Goal: Task Accomplishment & Management: Use online tool/utility

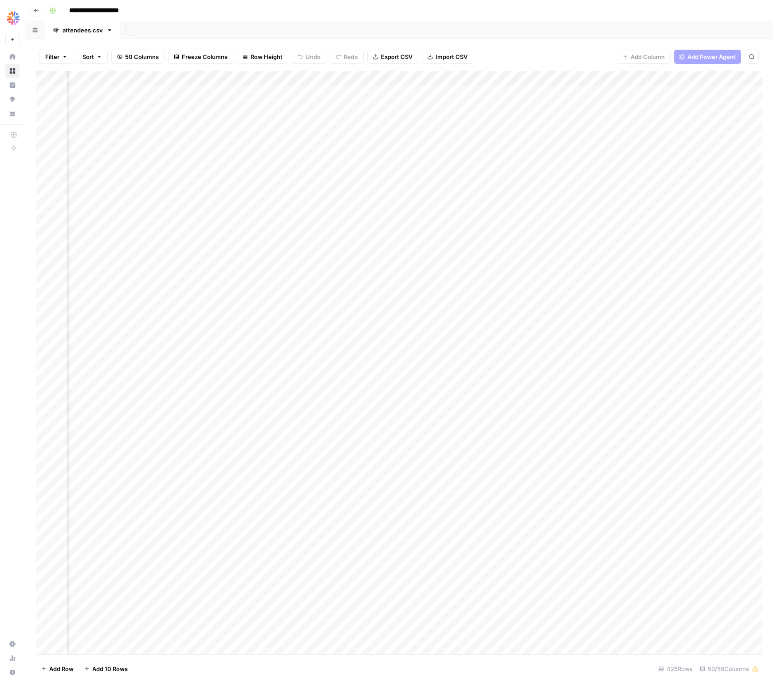
scroll to position [0, 3622]
click at [647, 82] on div "Add Column" at bounding box center [399, 363] width 727 height 584
click at [647, 83] on div at bounding box center [673, 80] width 80 height 18
click at [499, 114] on div "Add Column" at bounding box center [399, 363] width 727 height 584
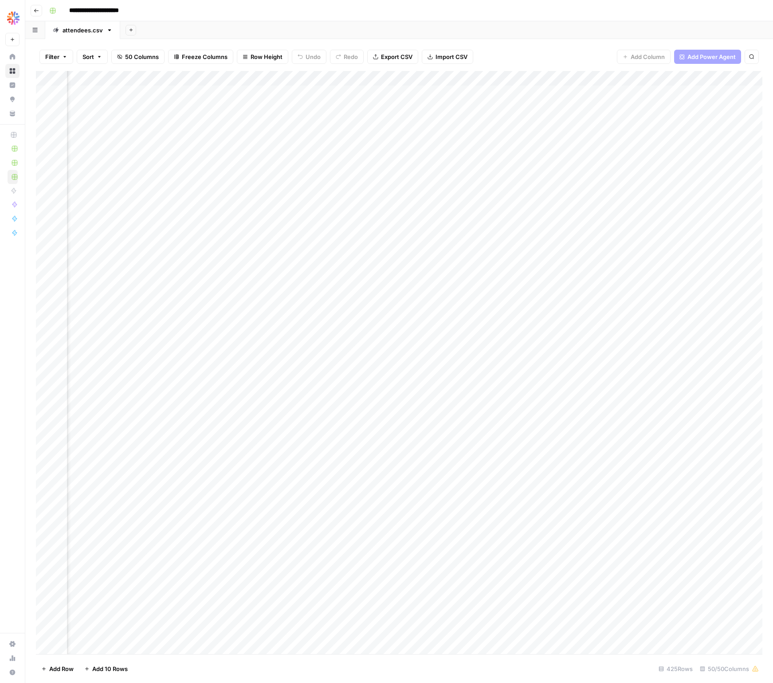
click at [596, 93] on div "Add Column" at bounding box center [399, 363] width 727 height 584
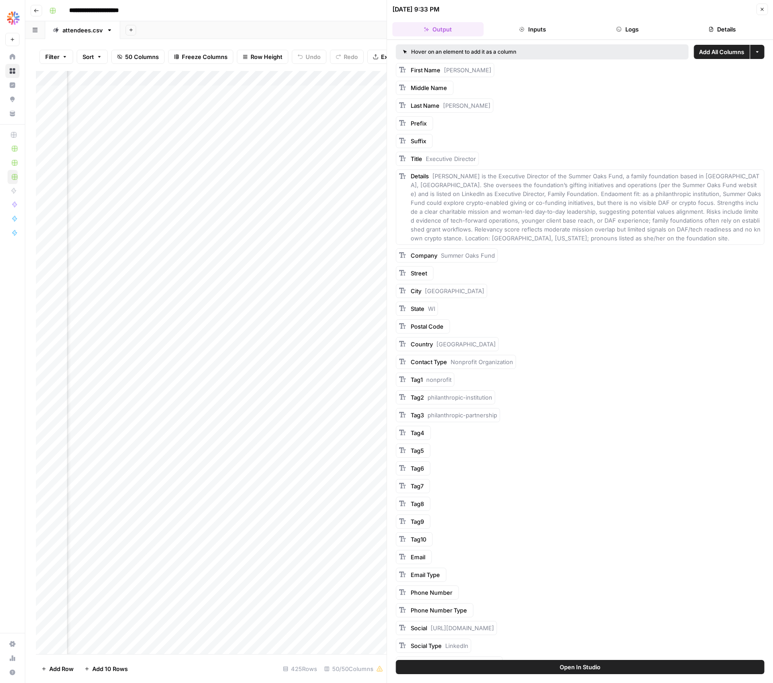
click at [717, 47] on span "Add All Columns" at bounding box center [721, 51] width 45 height 9
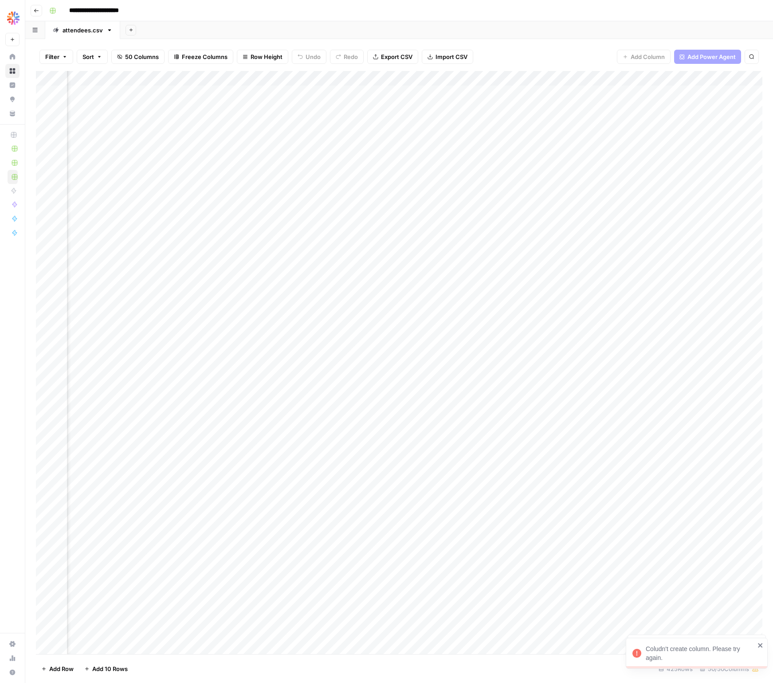
scroll to position [0, 499]
click at [481, 93] on div "Add Column" at bounding box center [399, 363] width 727 height 584
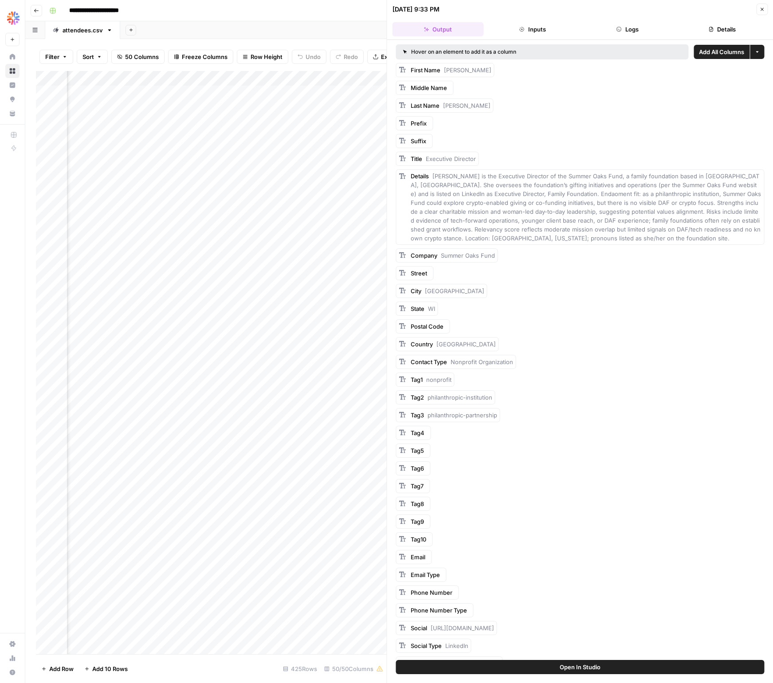
scroll to position [157, 0]
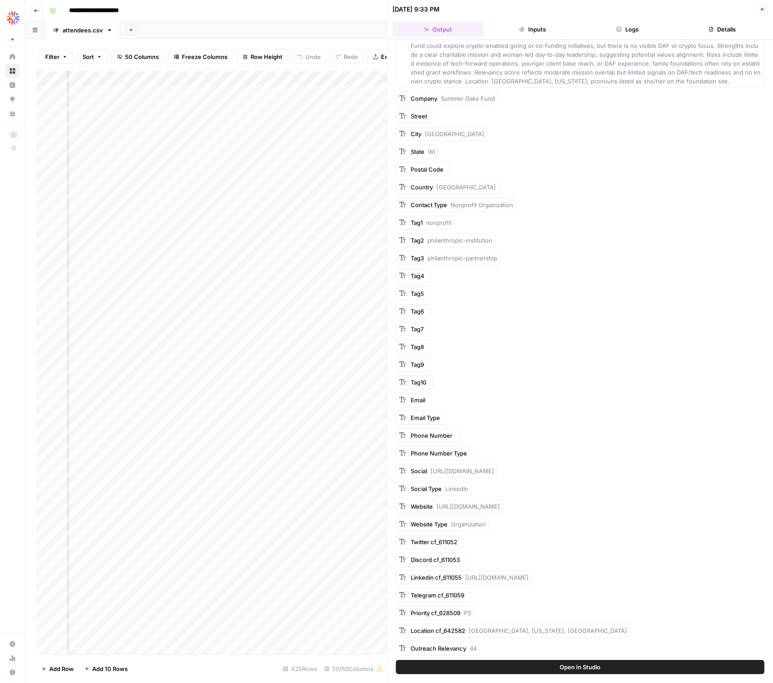
click at [279, 44] on div "Filter Sort 50 Columns Freeze Columns Row Height Undo Redo Export CSV Import CS…" at bounding box center [211, 57] width 351 height 28
click at [757, 10] on button "Close" at bounding box center [763, 10] width 12 height 12
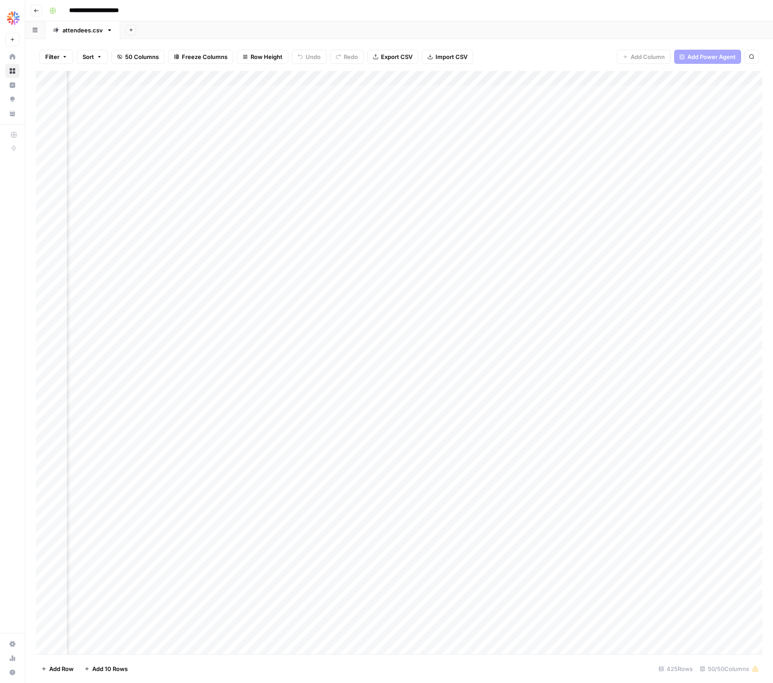
click at [408, 54] on span "Export CSV" at bounding box center [397, 56] width 32 height 9
